Goal: Information Seeking & Learning: Learn about a topic

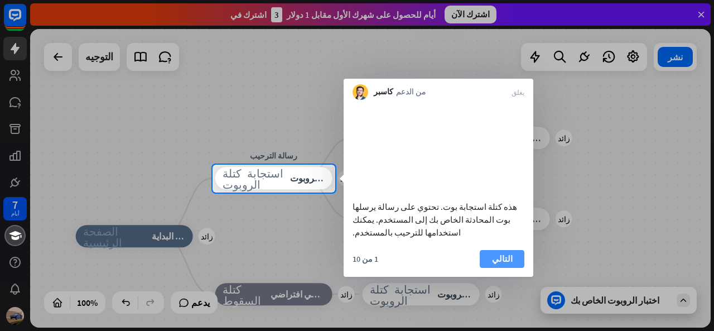
click at [496, 259] on font "التالي" at bounding box center [502, 258] width 21 height 11
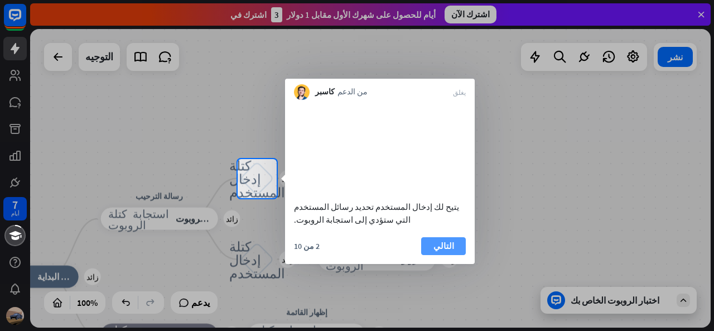
click at [448, 253] on font "التالي" at bounding box center [443, 246] width 21 height 16
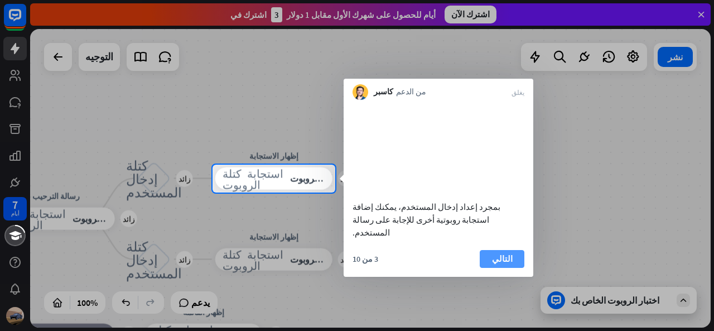
click at [500, 252] on font "التالي" at bounding box center [502, 259] width 21 height 16
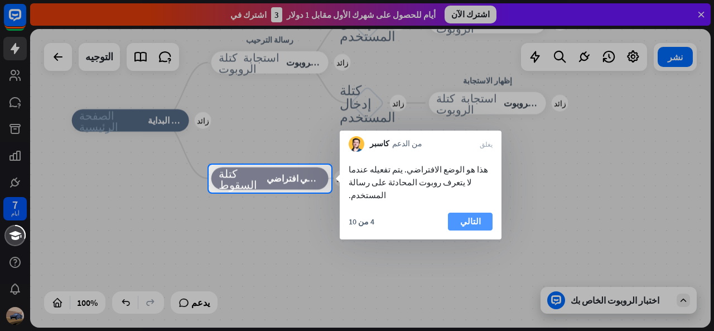
click at [457, 213] on button "التالي" at bounding box center [470, 222] width 45 height 18
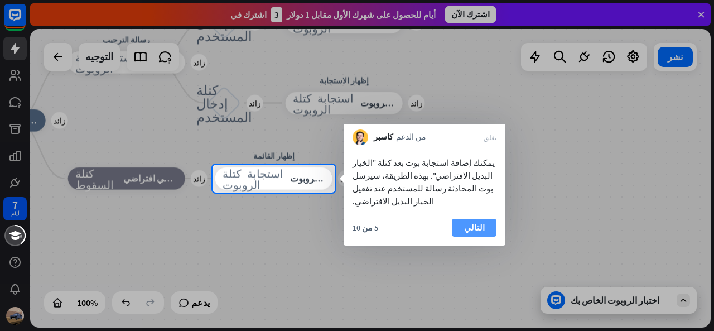
click at [466, 220] on font "التالي" at bounding box center [474, 228] width 21 height 16
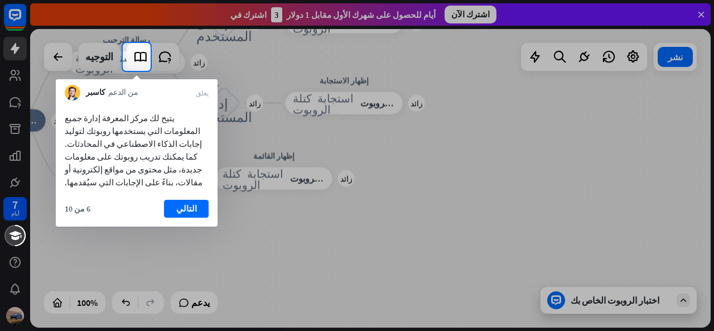
click at [188, 183] on div "يتيح لك مركز المعرفة إدارة جميع المعلومات التي يستخدمها روبوتك لتوليد إجابات ال…" at bounding box center [137, 163] width 162 height 126
click at [200, 89] on font "يغلق" at bounding box center [202, 92] width 13 height 7
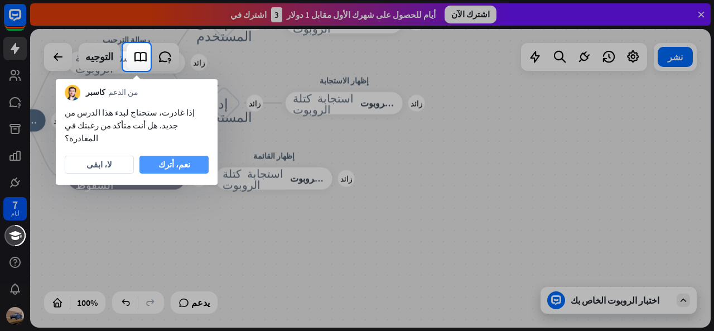
click at [181, 159] on font "نعم، أترك" at bounding box center [174, 164] width 32 height 11
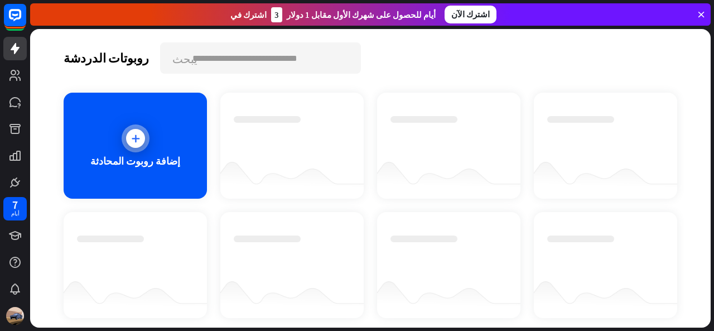
click at [124, 133] on div at bounding box center [136, 138] width 28 height 28
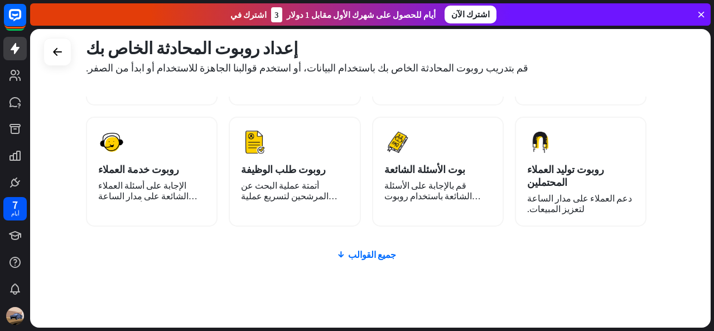
scroll to position [163, 0]
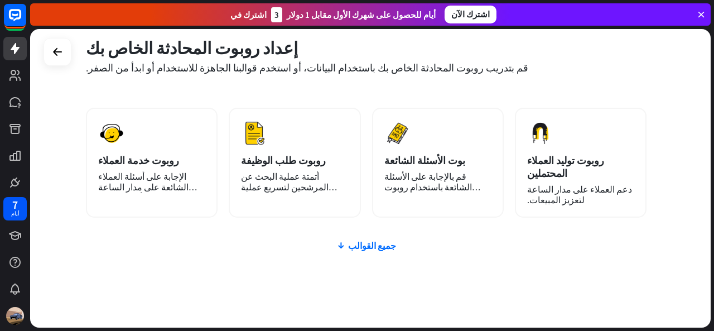
click at [368, 214] on div "زائد بوت فارغ قم بإنشاء روبوت محادثة فارغ، يمكنك تدريبه وتخصيصه لاحقًا. الذكاء …" at bounding box center [366, 168] width 561 height 368
click at [363, 240] on font "جميع القوالب" at bounding box center [372, 245] width 48 height 11
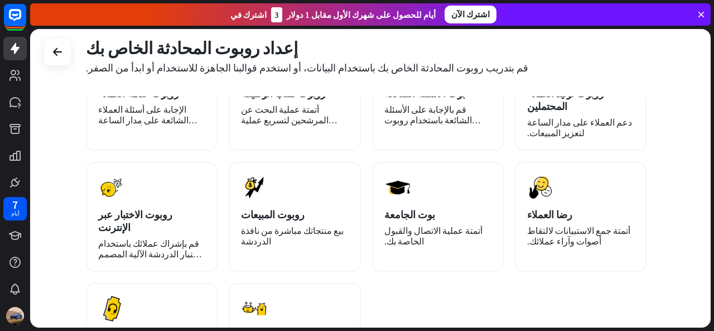
scroll to position [324, 0]
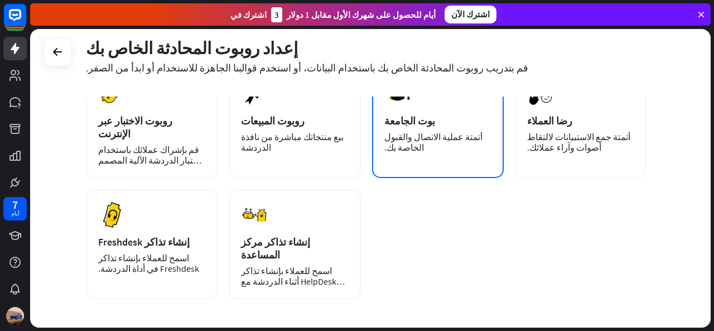
click at [425, 132] on div "أتمتة عملية الاتصال والقبول الخاصة بك." at bounding box center [437, 142] width 107 height 21
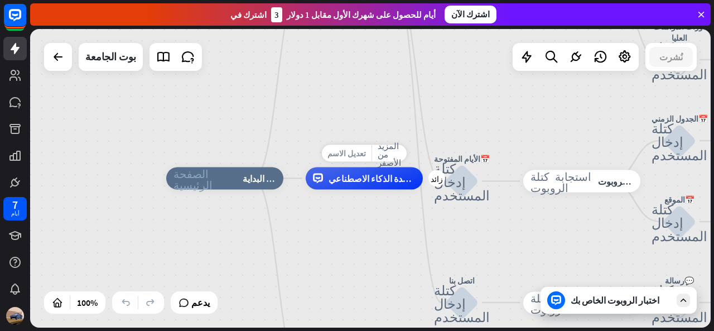
click at [338, 149] on font "تعديل الاسم" at bounding box center [346, 153] width 38 height 10
type input "***"
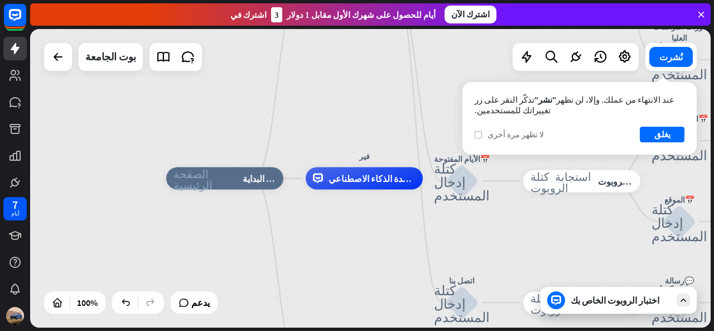
click at [475, 131] on label "يفحص" at bounding box center [478, 134] width 7 height 7
click at [658, 139] on font "يغلق" at bounding box center [662, 134] width 16 height 11
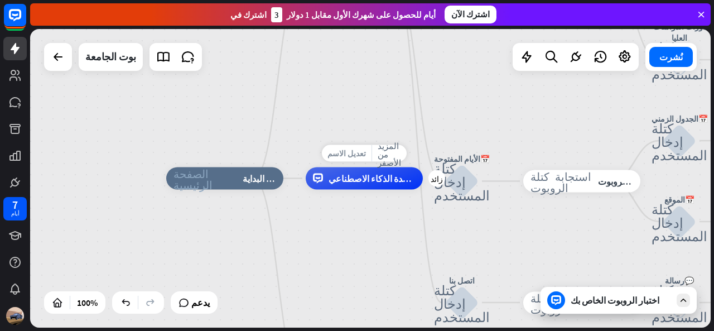
click at [353, 150] on font "تعديل الاسم" at bounding box center [346, 153] width 38 height 10
type input "*****"
click at [465, 177] on font "كتلة إدخال المستخدم" at bounding box center [462, 181] width 56 height 41
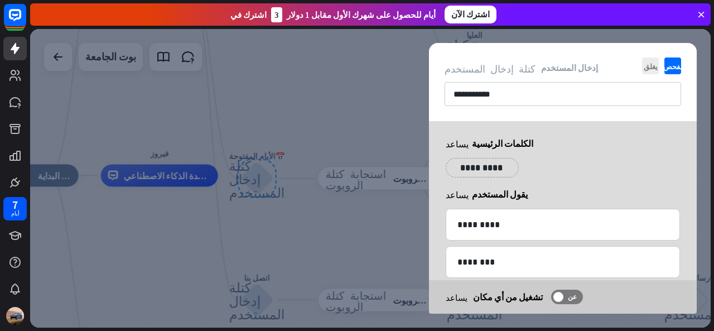
click at [419, 211] on div "**********" at bounding box center [563, 217] width 296 height 192
click at [428, 213] on icon at bounding box center [429, 218] width 11 height 10
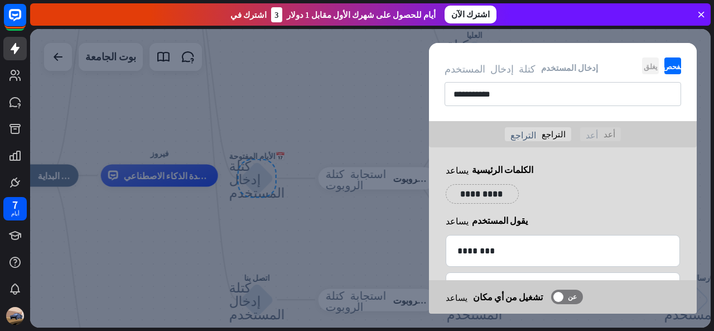
click at [654, 61] on icon "يغلق" at bounding box center [650, 65] width 17 height 17
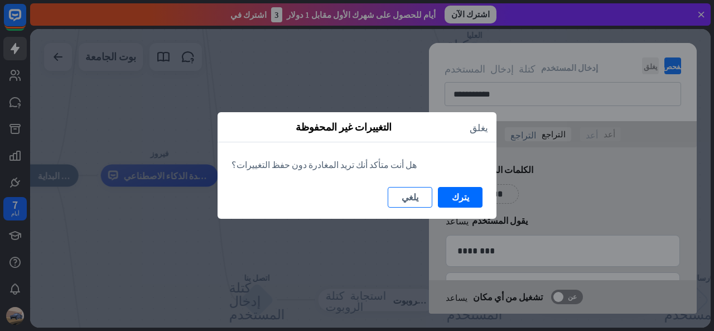
click at [413, 195] on font "يلغي" at bounding box center [410, 196] width 17 height 11
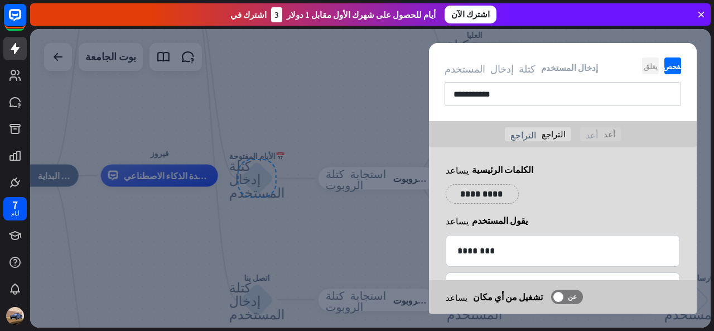
click at [658, 59] on icon "يغلق" at bounding box center [650, 65] width 17 height 17
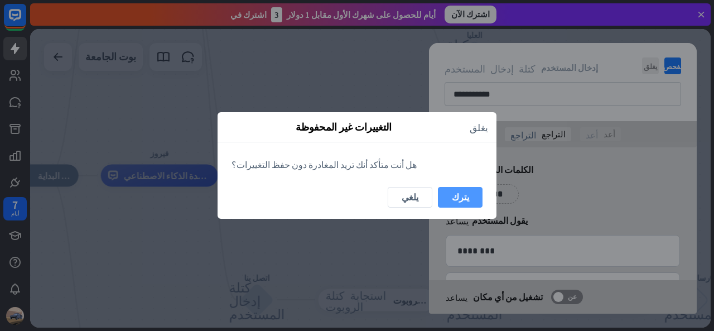
click at [466, 202] on font "يترك" at bounding box center [460, 197] width 17 height 20
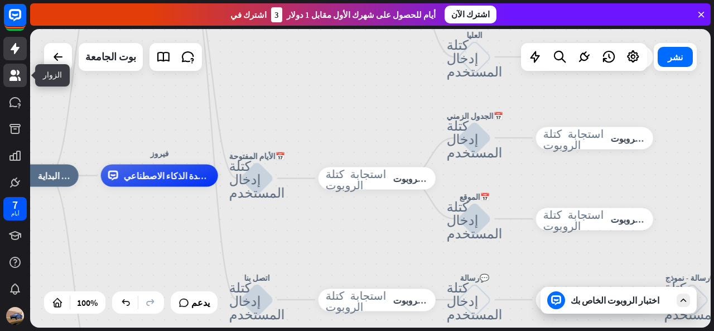
click at [16, 75] on icon at bounding box center [14, 75] width 13 height 13
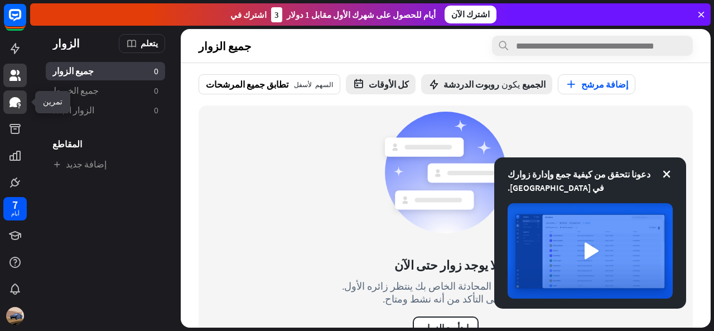
click at [8, 100] on icon at bounding box center [14, 101] width 13 height 13
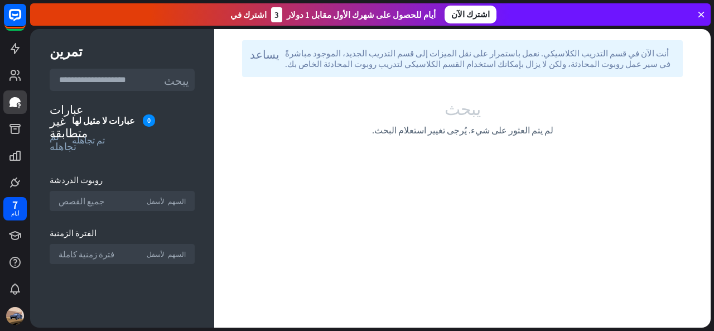
click at [465, 78] on div "يبحث لم يتم العثور على شيء. يُرجى تغيير استعلام البحث." at bounding box center [462, 117] width 496 height 81
click at [459, 98] on div "يبحث لم يتم العثور على شيء. يُرجى تغيير استعلام البحث." at bounding box center [462, 117] width 496 height 81
click at [454, 103] on font "يبحث" at bounding box center [463, 107] width 36 height 17
click at [441, 114] on div "يبحث لم يتم العثور على شيء. يُرجى تغيير استعلام البحث." at bounding box center [462, 117] width 463 height 36
drag, startPoint x: 442, startPoint y: 112, endPoint x: 450, endPoint y: 105, distance: 9.5
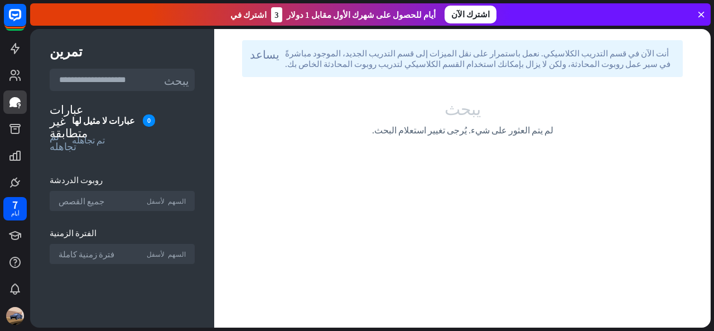
click at [447, 108] on div "يبحث لم يتم العثور على شيء. يُرجى تغيير استعلام البحث." at bounding box center [462, 117] width 463 height 36
click at [450, 105] on font "يبحث" at bounding box center [463, 107] width 36 height 17
click at [132, 196] on div "جميع القصص السهم لأسفل" at bounding box center [122, 201] width 145 height 20
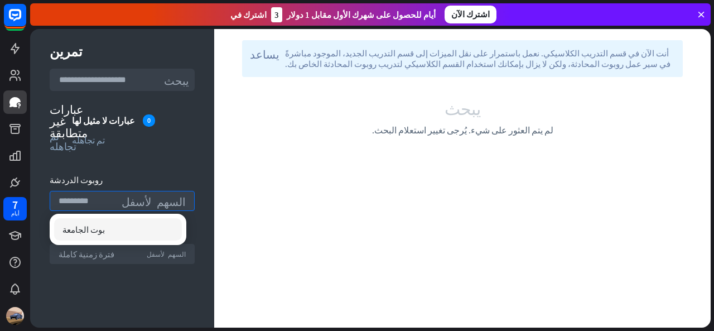
click at [127, 223] on div "بوت الجامعة" at bounding box center [118, 229] width 128 height 22
click at [132, 81] on input "text" at bounding box center [122, 80] width 145 height 22
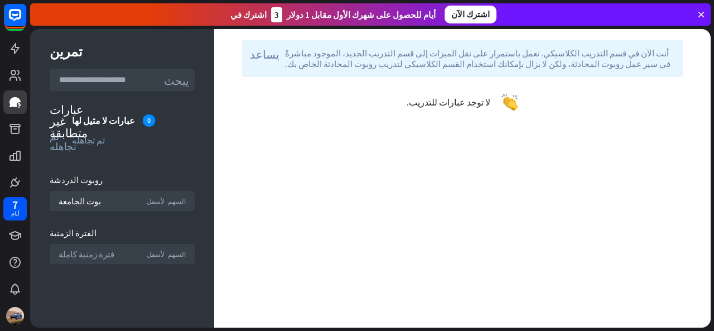
click at [64, 53] on font "تمرين" at bounding box center [66, 51] width 33 height 17
click at [77, 54] on div "تمرين" at bounding box center [122, 51] width 145 height 17
click at [69, 52] on font "تمرين" at bounding box center [66, 51] width 33 height 17
click at [8, 291] on icon at bounding box center [14, 288] width 13 height 13
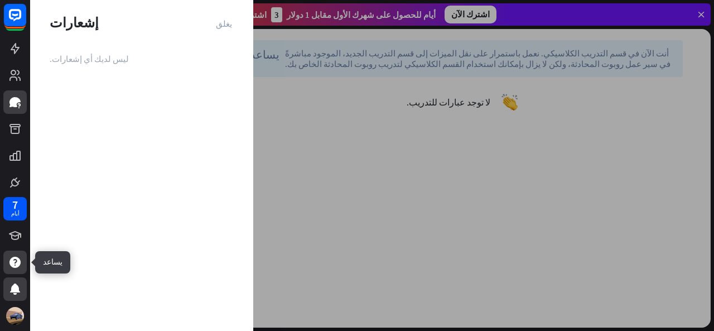
click at [7, 269] on div at bounding box center [14, 261] width 23 height 23
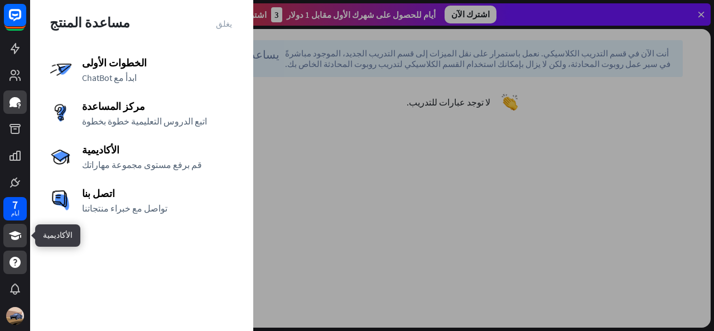
click at [6, 229] on link at bounding box center [14, 235] width 23 height 23
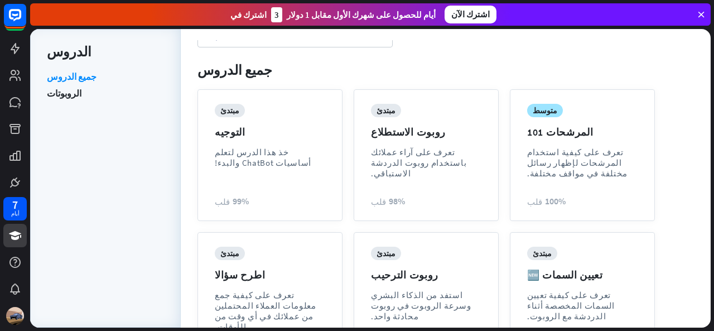
scroll to position [66, 0]
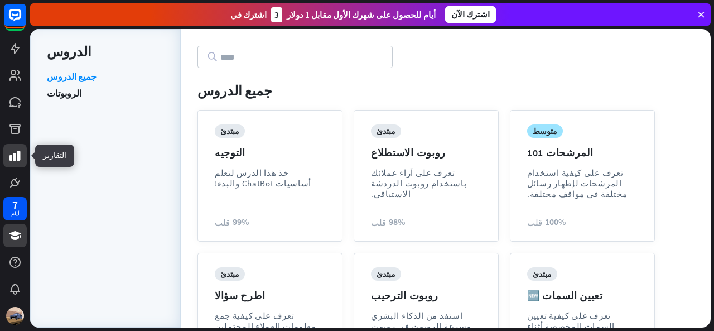
click at [8, 156] on link at bounding box center [14, 155] width 23 height 23
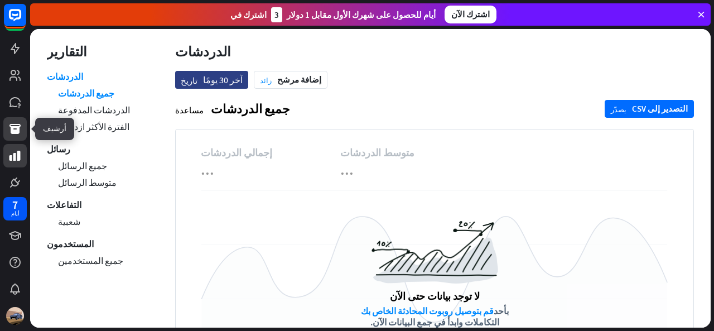
click at [10, 132] on icon at bounding box center [14, 128] width 13 height 13
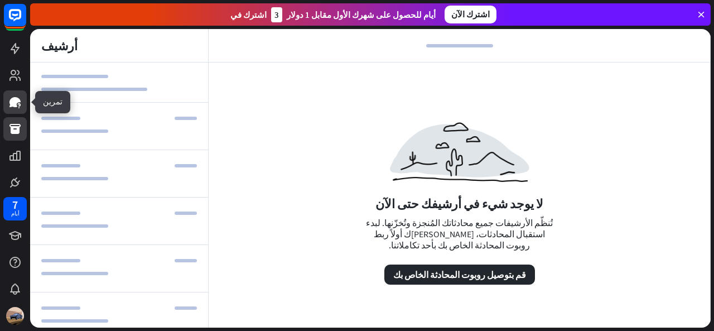
click at [8, 105] on icon at bounding box center [14, 101] width 13 height 13
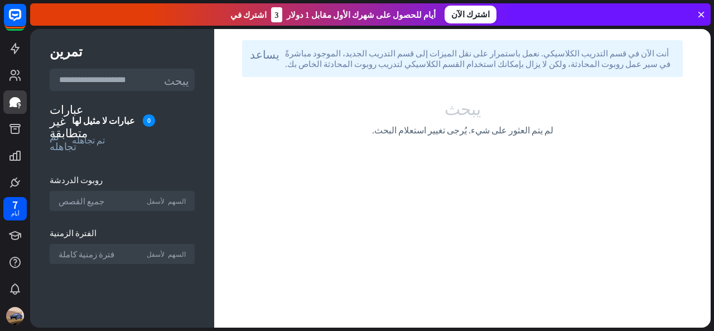
click at [115, 75] on input "text" at bounding box center [122, 80] width 145 height 22
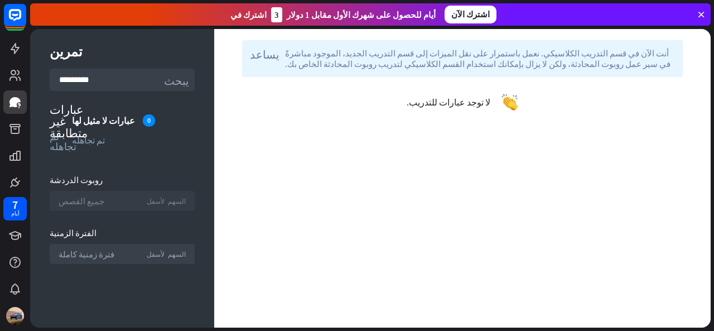
type input "*********"
click at [117, 210] on div "جميع القصص السهم لأسفل" at bounding box center [122, 201] width 145 height 20
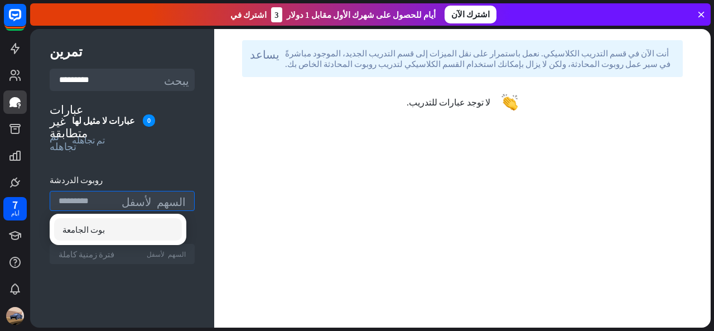
click at [104, 262] on div "فترة زمنية كاملة السهم لأسفل" at bounding box center [122, 254] width 145 height 20
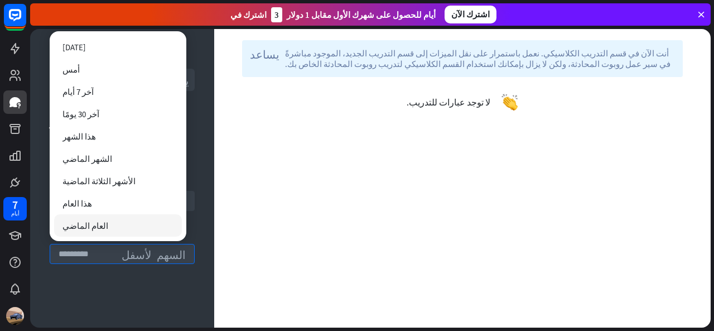
click at [102, 229] on div "العام الماضي" at bounding box center [118, 225] width 128 height 22
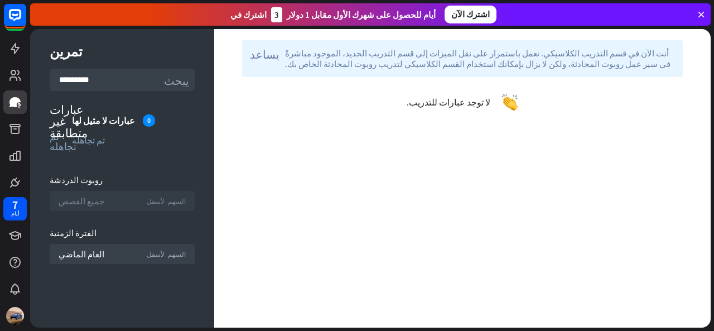
click at [104, 200] on div "جميع القصص السهم لأسفل" at bounding box center [122, 201] width 145 height 20
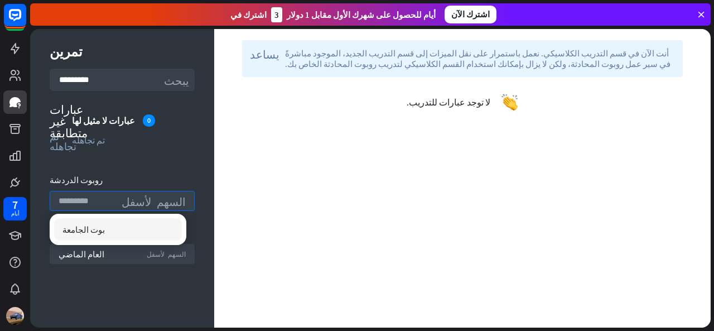
click at [112, 232] on div "بوت الجامعة" at bounding box center [118, 229] width 128 height 22
click at [112, 232] on div "بوت الجامعة تم التحقق" at bounding box center [118, 229] width 128 height 22
click at [457, 142] on div "يساعد أنت الآن في قسم التدريب الكلاسيكي. نعمل باستمرار على نقل الميزات إلى قسم …" at bounding box center [462, 178] width 496 height 298
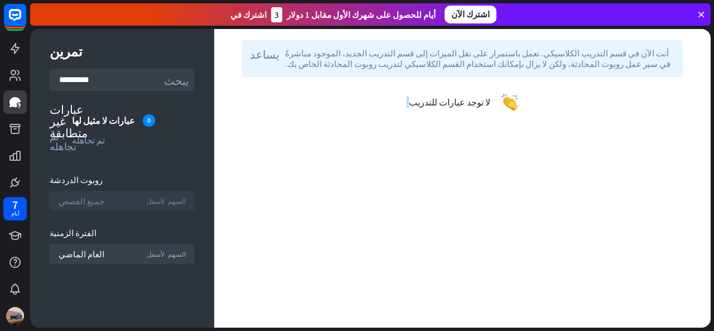
click at [144, 203] on div "جميع القصص السهم لأسفل" at bounding box center [122, 201] width 145 height 20
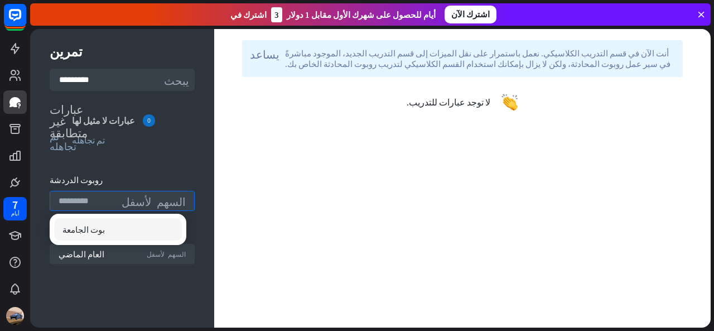
click at [119, 123] on font "عبارات لا مثيل لها" at bounding box center [103, 120] width 63 height 11
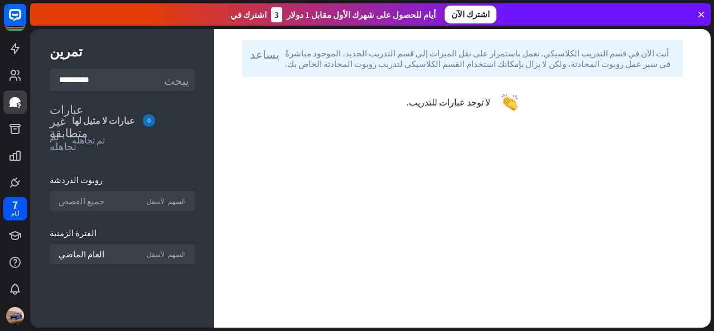
click at [147, 123] on font "0" at bounding box center [148, 120] width 3 height 8
click at [60, 142] on font "تم تجاهله" at bounding box center [63, 141] width 27 height 20
click at [83, 143] on font "تم تجاهله" at bounding box center [88, 139] width 33 height 11
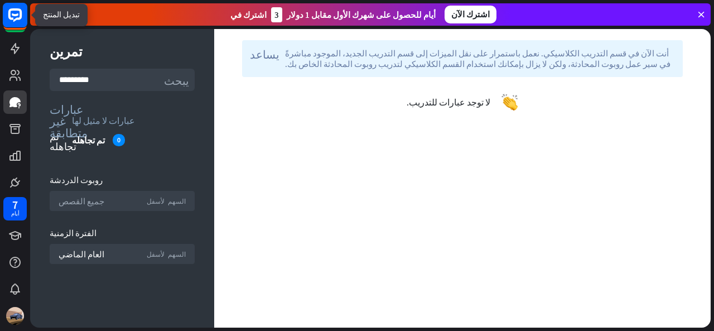
click at [5, 12] on rect at bounding box center [15, 15] width 25 height 25
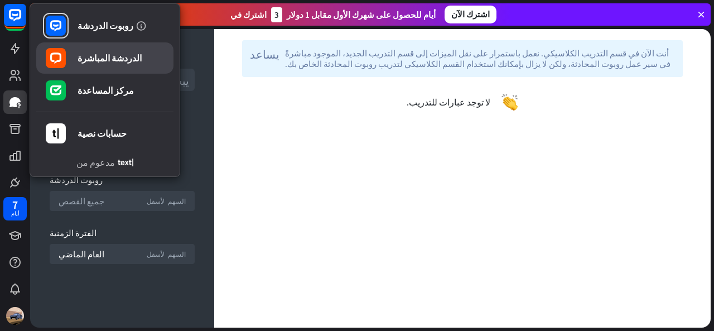
click at [83, 60] on font "الدردشة المباشرة" at bounding box center [110, 57] width 64 height 11
